Goal: Use online tool/utility: Utilize a website feature to perform a specific function

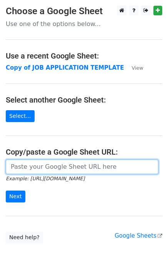
click at [41, 168] on input "url" at bounding box center [82, 167] width 152 height 15
paste input "[URL][DOMAIN_NAME]"
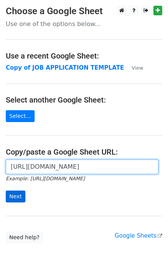
type input "[URL][DOMAIN_NAME]"
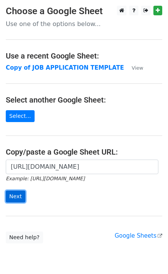
scroll to position [0, 0]
click at [15, 197] on input "Next" at bounding box center [16, 197] width 20 height 12
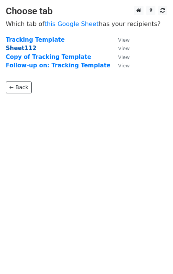
click at [27, 48] on strong "Sheet112" at bounding box center [21, 48] width 31 height 7
